Goal: Information Seeking & Learning: Learn about a topic

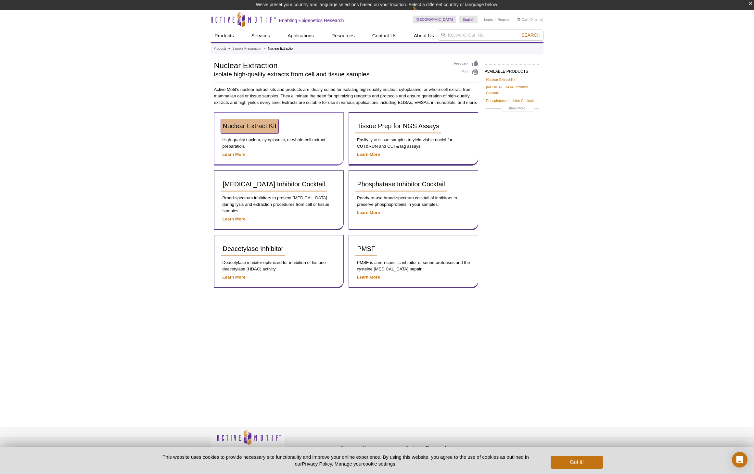
click at [266, 130] on link "Nuclear Extract Kit" at bounding box center [250, 126] width 58 height 14
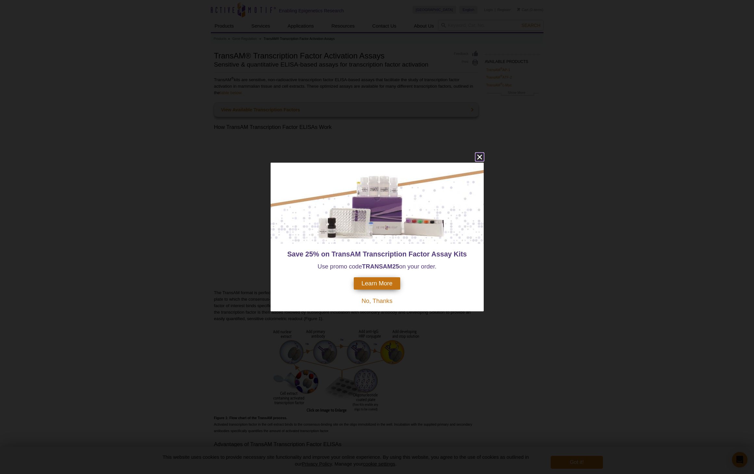
click at [481, 155] on icon "close" at bounding box center [480, 157] width 8 height 8
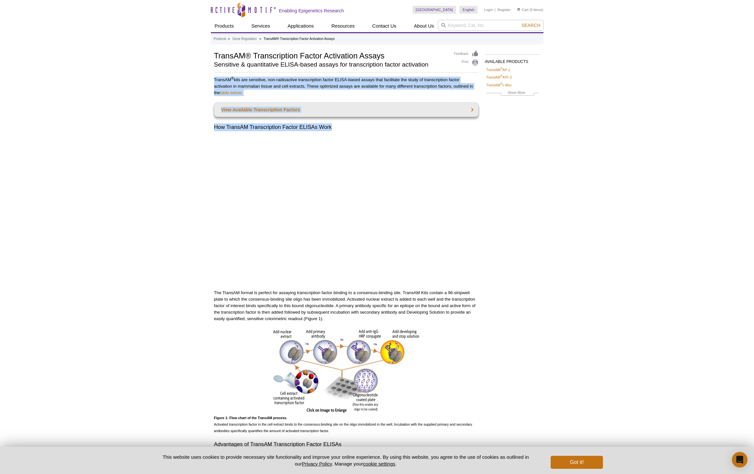
drag, startPoint x: 214, startPoint y: 81, endPoint x: 366, endPoint y: 128, distance: 158.5
click at [366, 128] on h2 "How TransAM Transcription Factor ELISAs Work" at bounding box center [346, 127] width 264 height 8
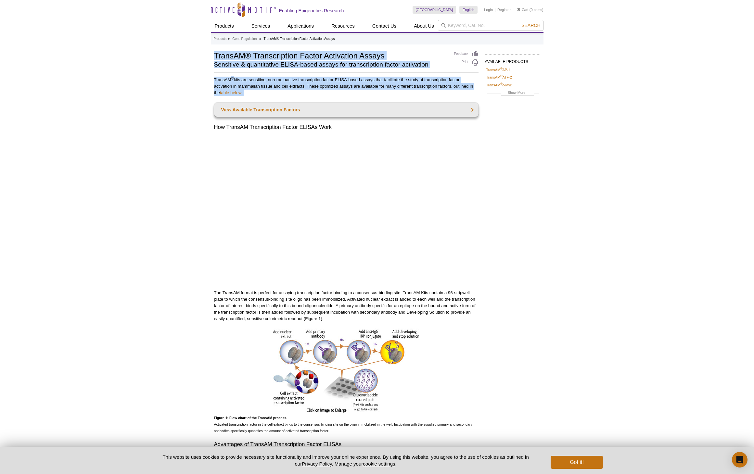
drag, startPoint x: 214, startPoint y: 54, endPoint x: 338, endPoint y: 101, distance: 132.1
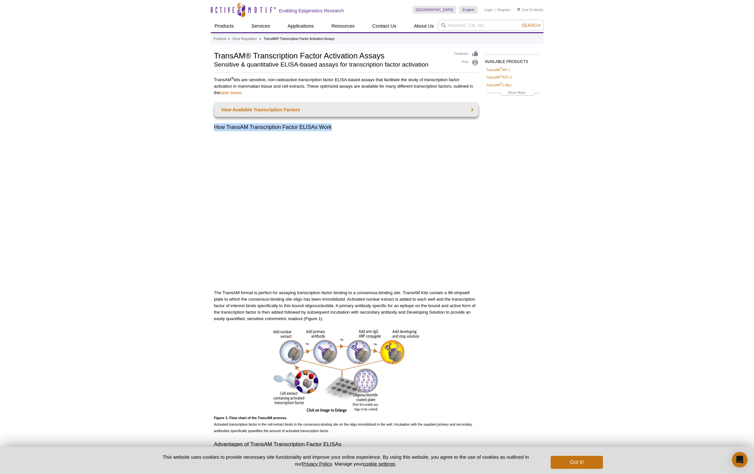
drag, startPoint x: 215, startPoint y: 126, endPoint x: 358, endPoint y: 128, distance: 143.0
click at [358, 128] on h2 "How TransAM Transcription Factor ELISAs Work" at bounding box center [346, 127] width 264 height 8
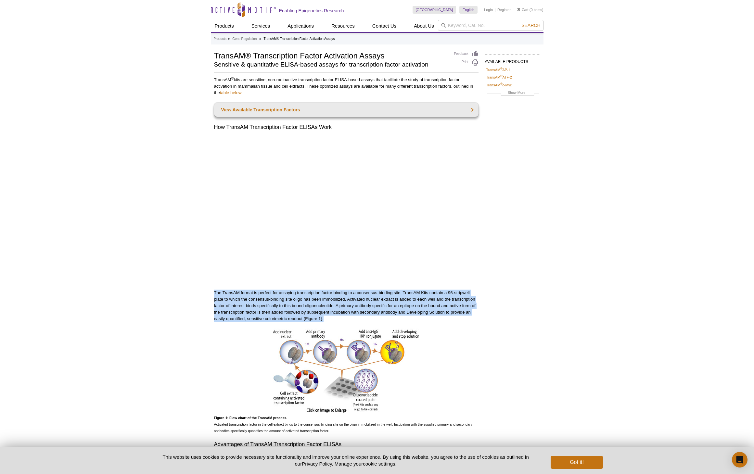
drag, startPoint x: 214, startPoint y: 293, endPoint x: 340, endPoint y: 317, distance: 127.7
click at [340, 317] on p "The TransAM format is perfect for assaying transcription factor binding to a co…" at bounding box center [346, 306] width 264 height 32
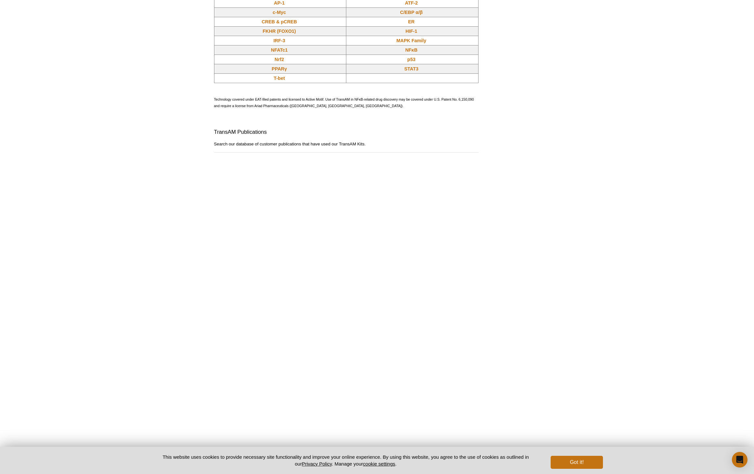
scroll to position [610, 0]
